Goal: Find specific page/section: Find specific page/section

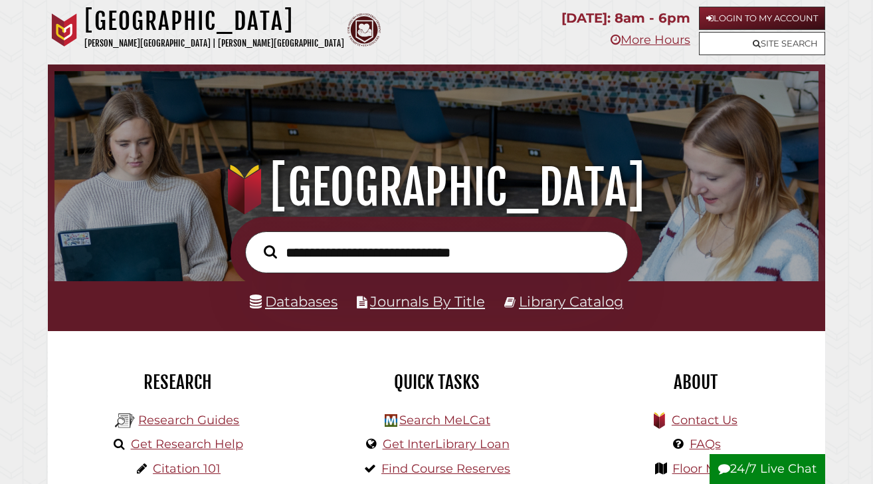
click at [354, 248] on input "text" at bounding box center [436, 252] width 383 height 42
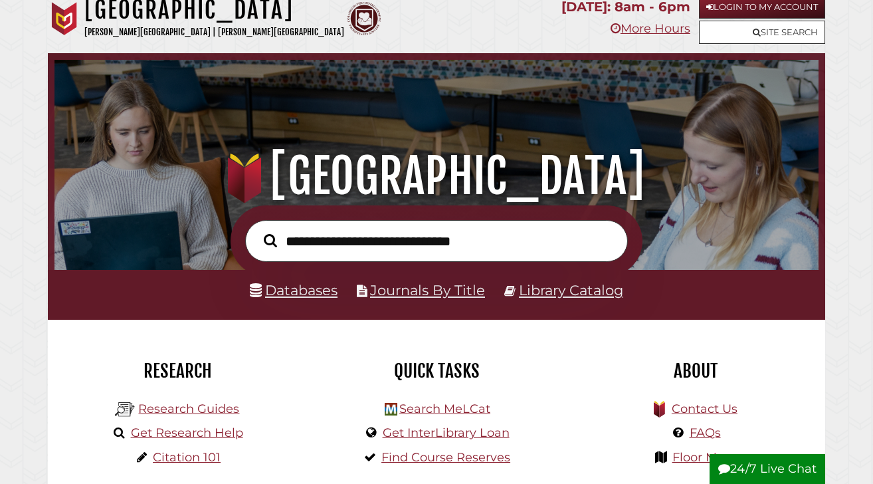
scroll to position [11, 0]
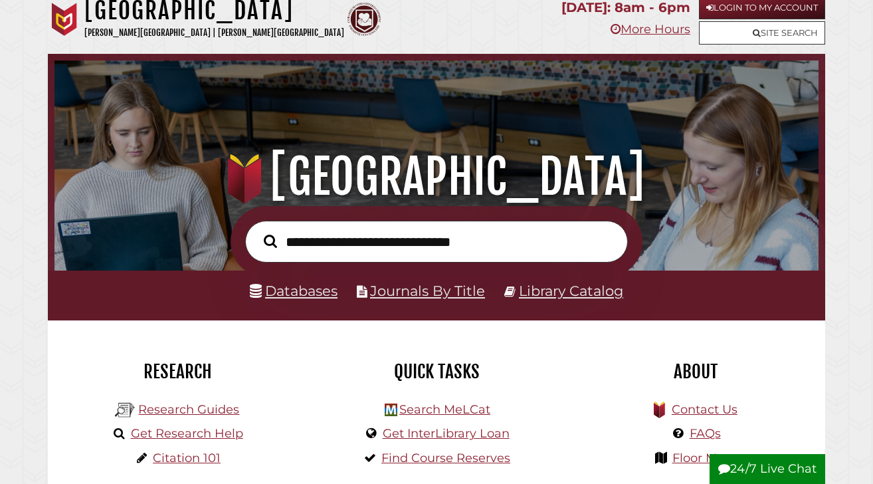
click at [303, 246] on input "text" at bounding box center [436, 242] width 383 height 42
type input "*"
click at [181, 410] on link "Research Guides" at bounding box center [188, 409] width 101 height 15
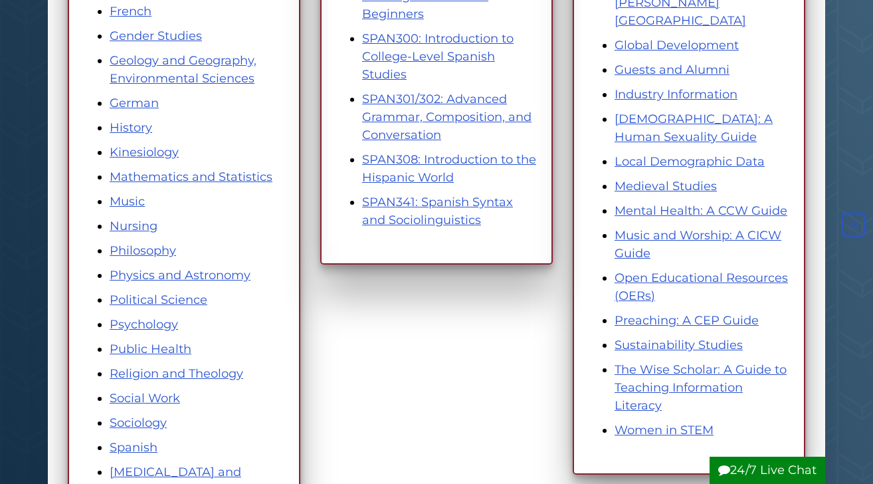
scroll to position [613, 0]
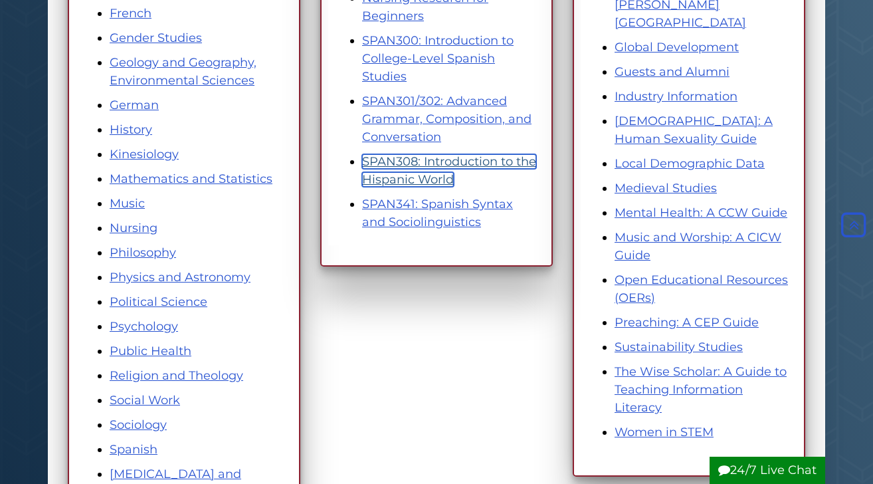
click at [425, 163] on link "SPAN308: Introduction to the Hispanic World" at bounding box center [449, 170] width 174 height 33
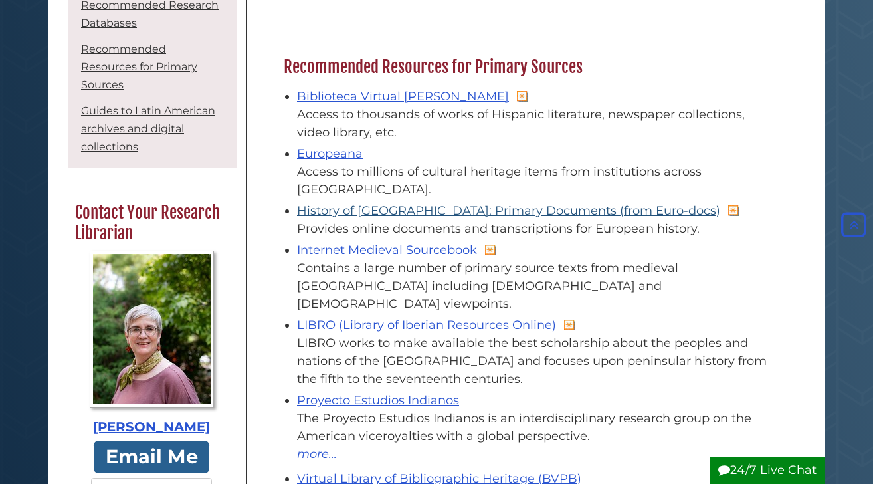
scroll to position [1178, 0]
